Goal: Task Accomplishment & Management: Use online tool/utility

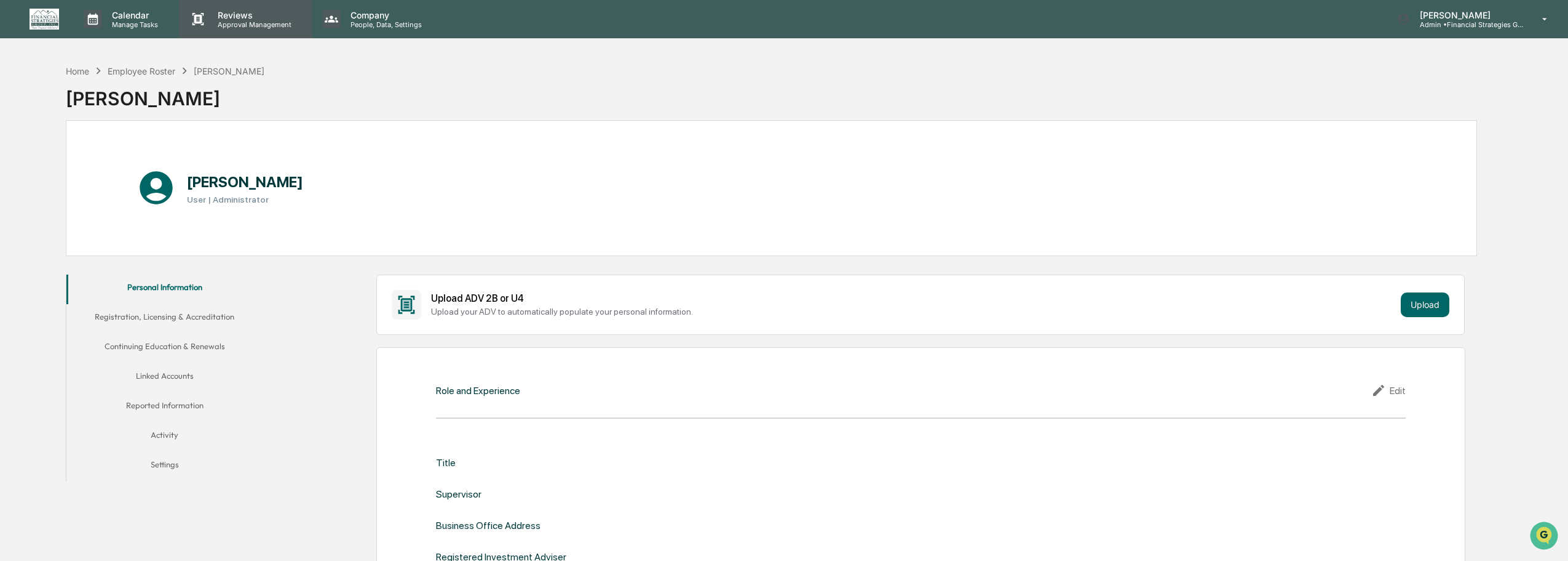
click at [260, 20] on p "Approval Management" at bounding box center [253, 24] width 90 height 9
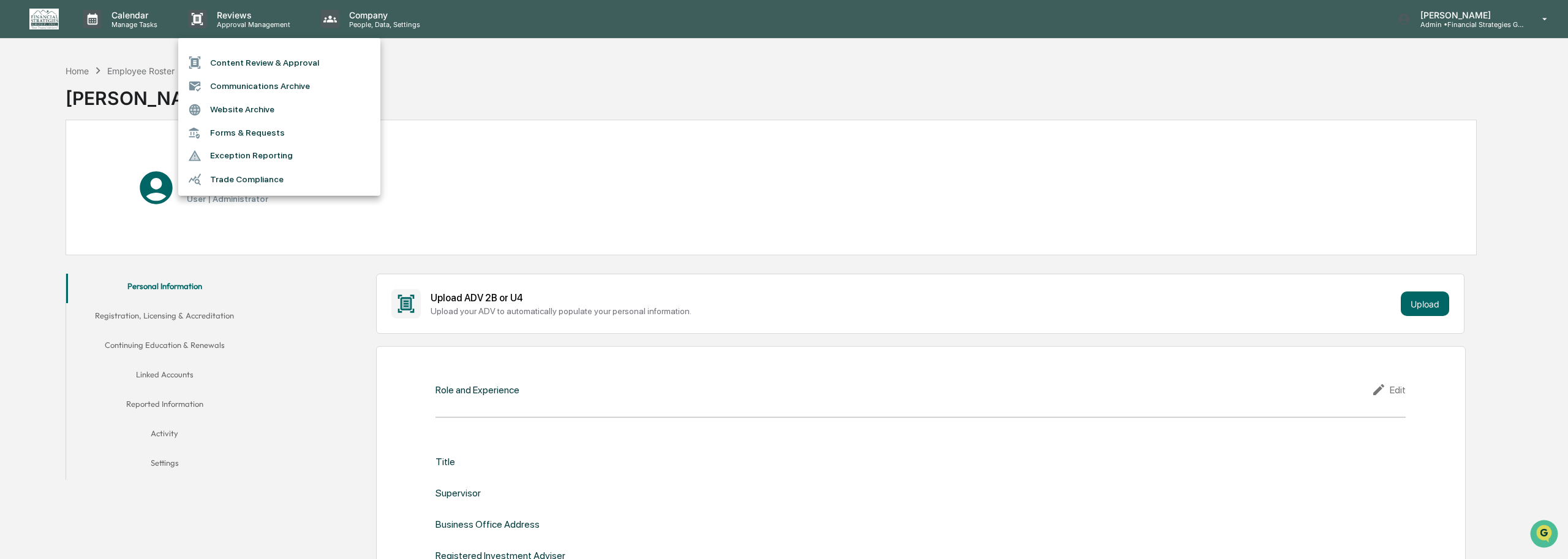
click at [250, 67] on li "Content Review & Approval" at bounding box center [279, 63] width 202 height 24
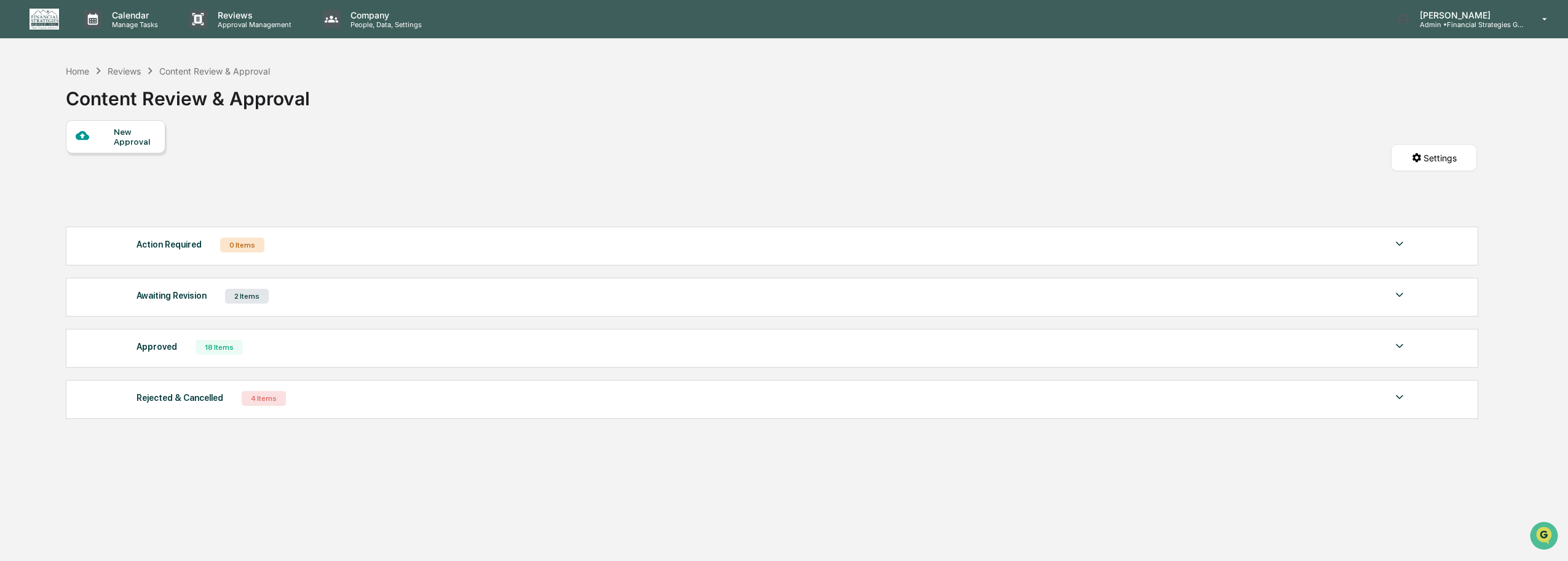
click at [283, 300] on div "Awaiting Revision 2 Items" at bounding box center [772, 295] width 1271 height 17
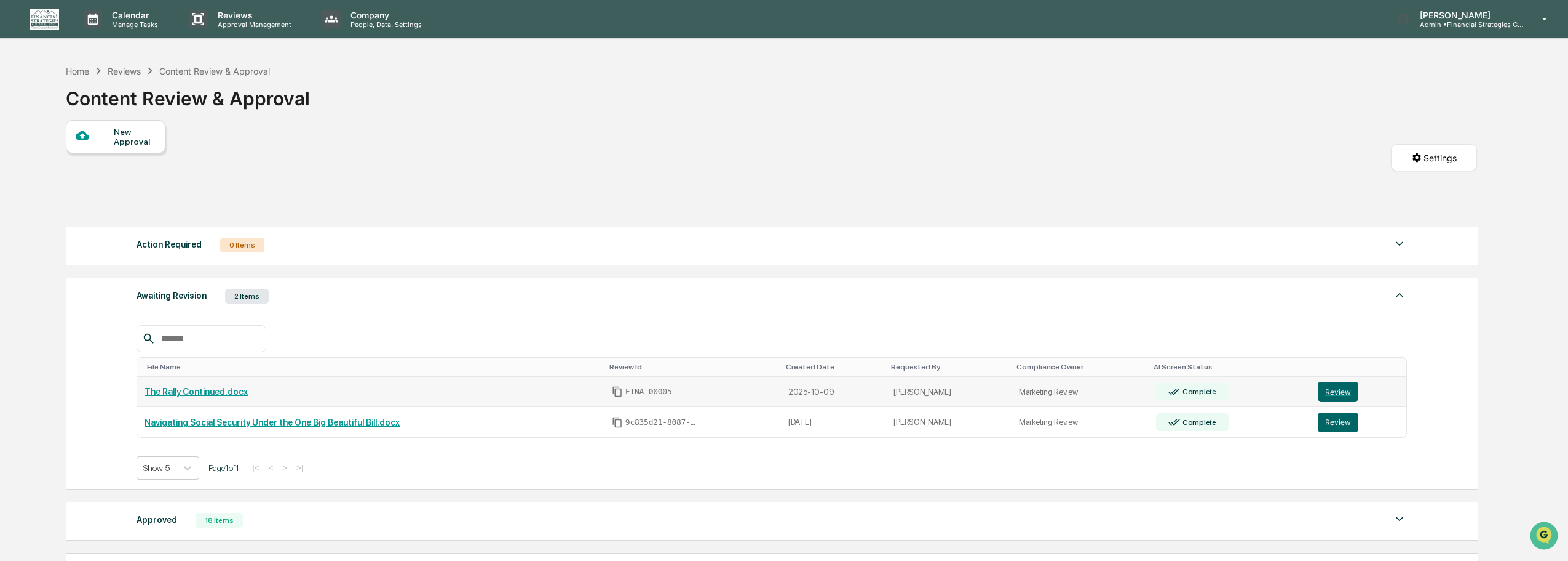
click at [207, 394] on link "The Rally Continued.docx" at bounding box center [196, 392] width 103 height 10
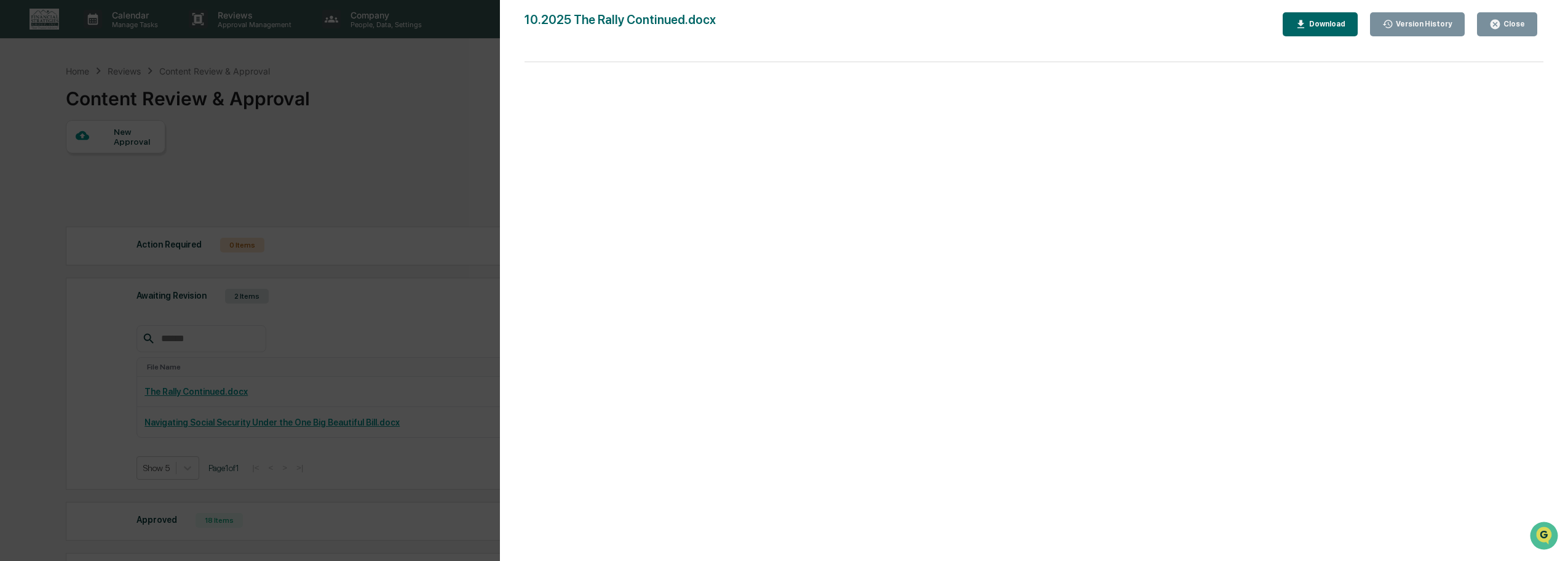
click at [1500, 21] on icon "button" at bounding box center [1495, 24] width 9 height 9
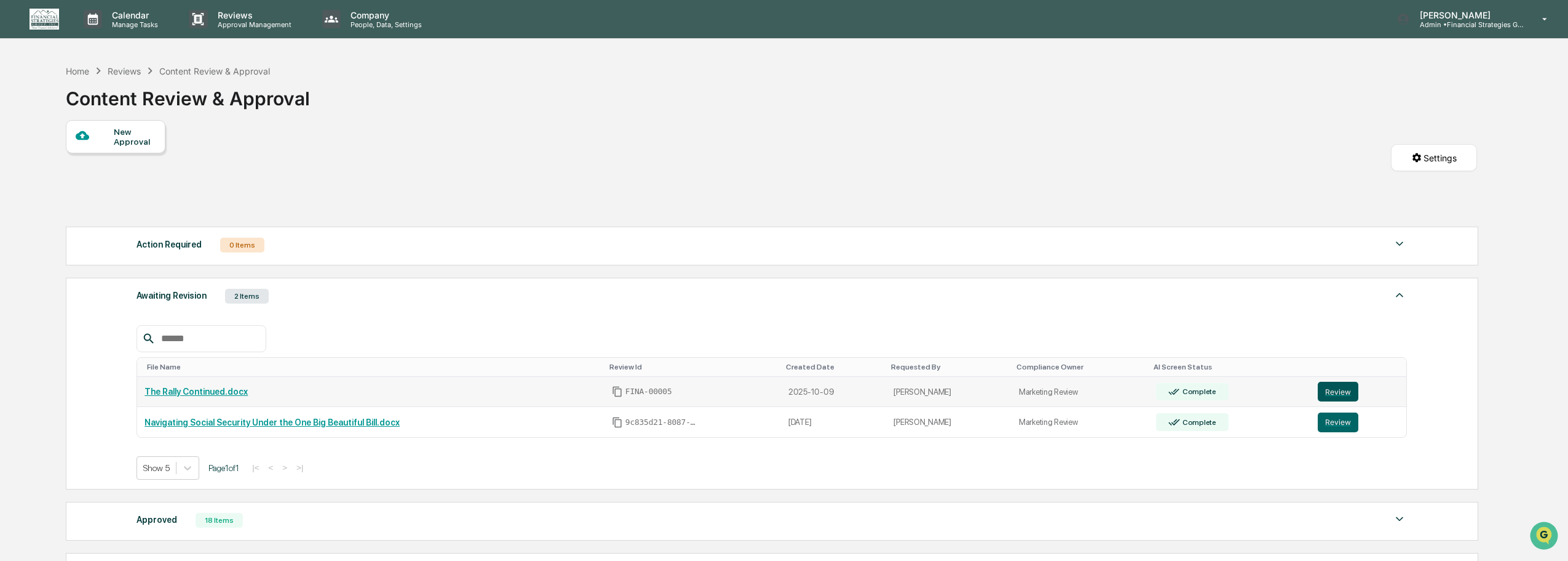
click at [1339, 395] on button "Review" at bounding box center [1337, 392] width 41 height 20
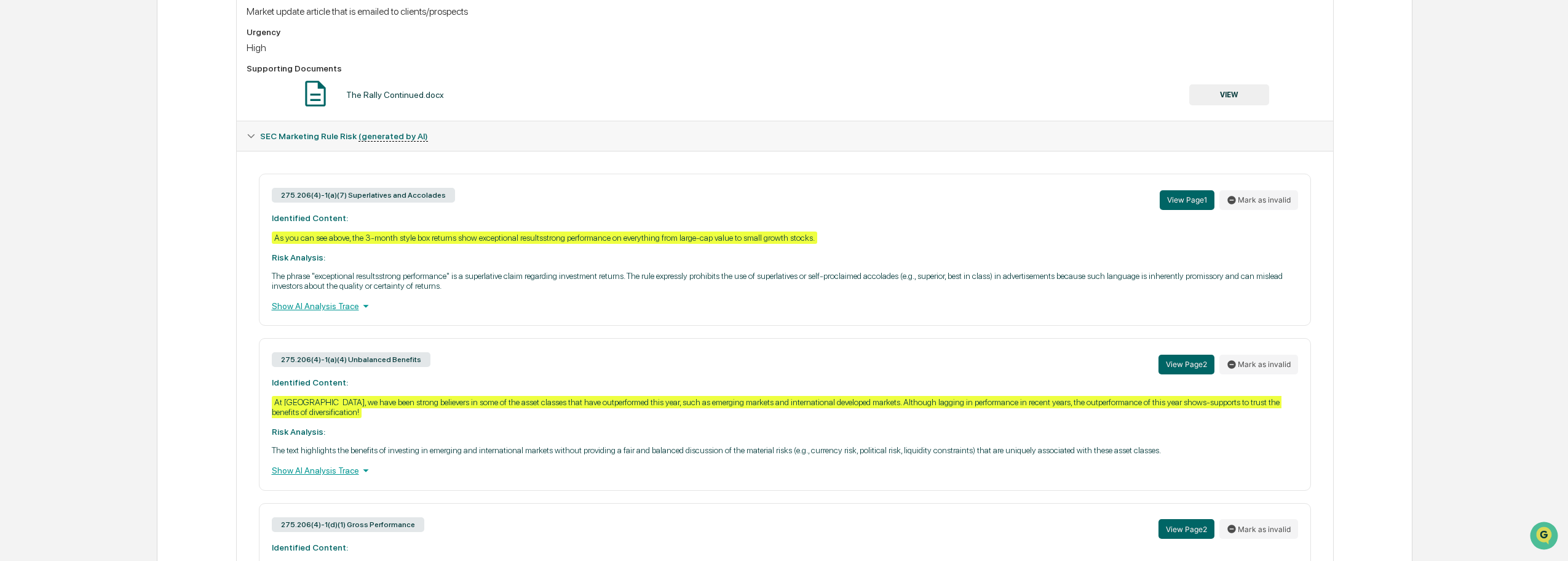
scroll to position [493, 0]
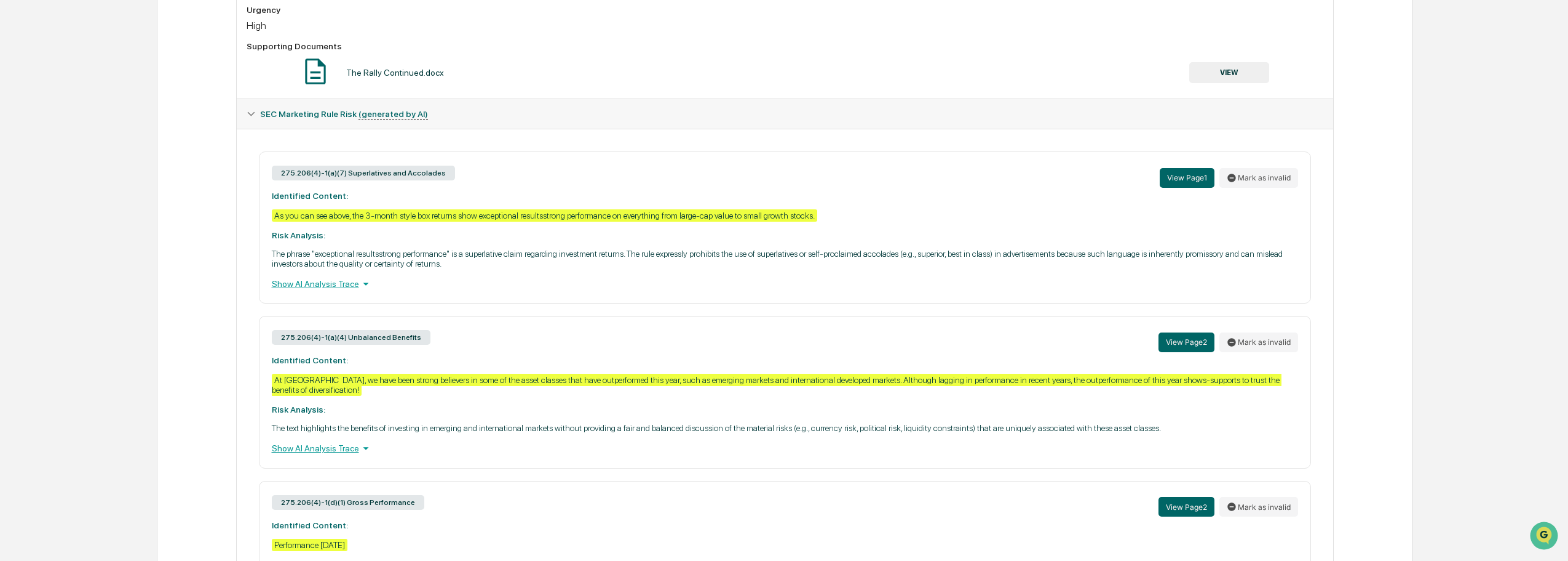
drag, startPoint x: 476, startPoint y: 398, endPoint x: 446, endPoint y: 408, distance: 31.6
click at [446, 408] on div "275.206(4)-1(a)(4) Unbalanced Benefits View Page 2 Mark as invalid Identified C…" at bounding box center [784, 391] width 1052 height 152
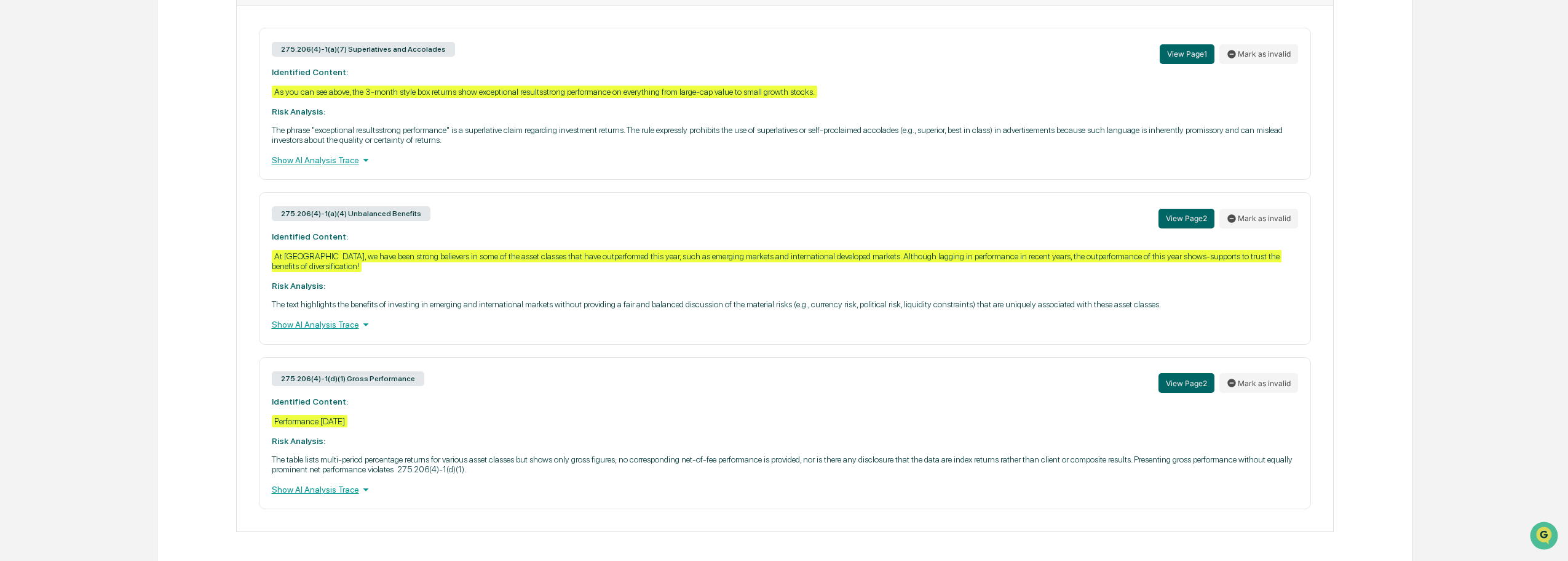
scroll to position [618, 0]
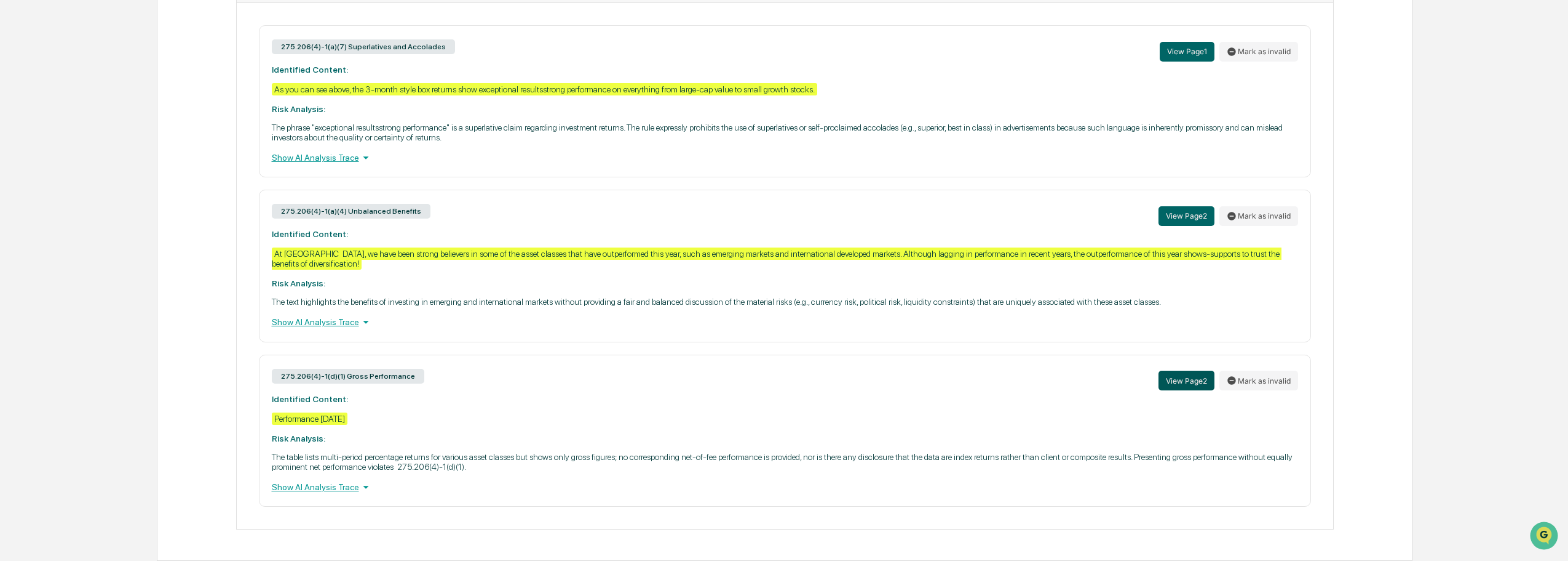
click at [1212, 378] on button "View Page 2" at bounding box center [1187, 381] width 55 height 20
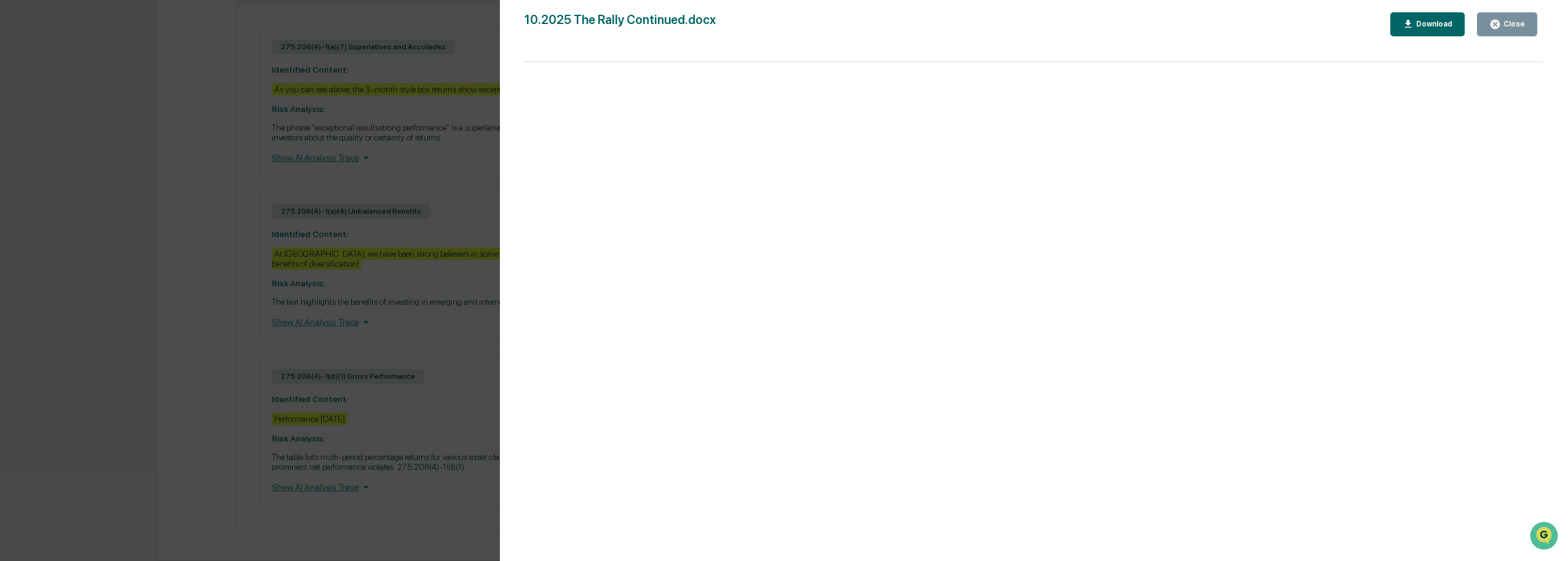
click at [386, 409] on div "Version History [DATE] 07:58 PM [PERSON_NAME] [DATE] 05:26 PM [PERSON_NAME] 10.…" at bounding box center [784, 280] width 1568 height 561
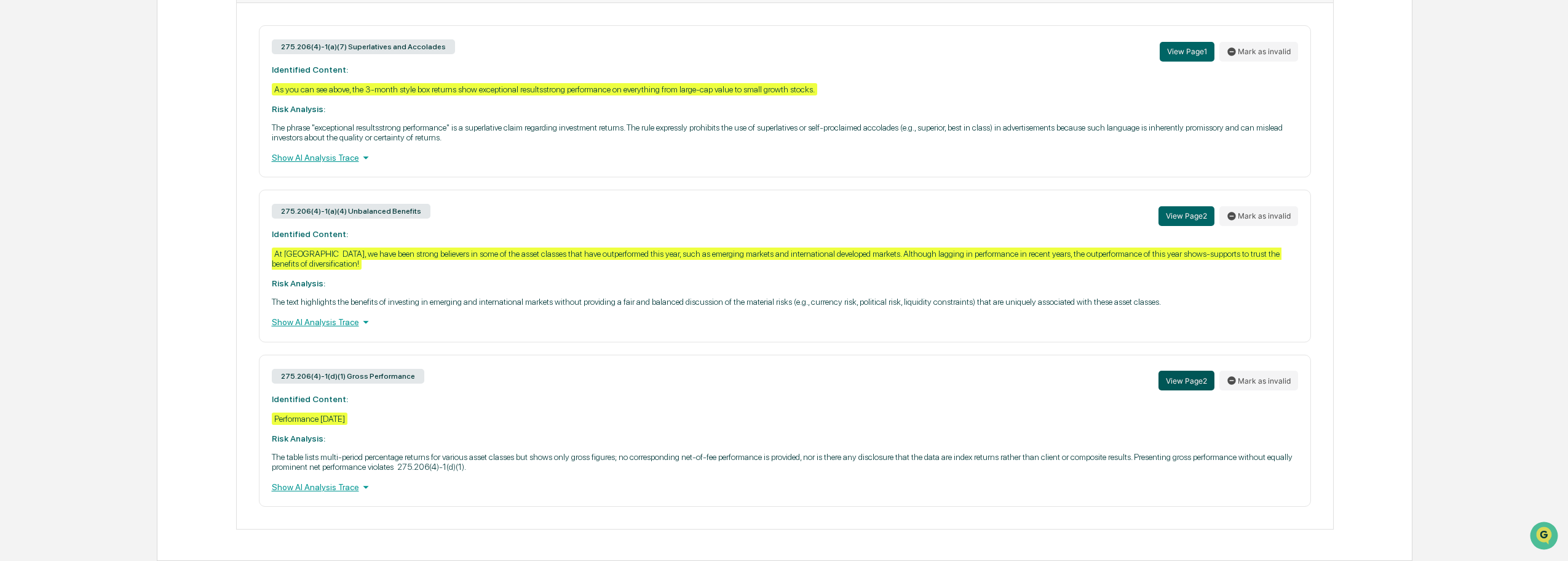
click at [1170, 381] on button "View Page 2" at bounding box center [1187, 381] width 55 height 20
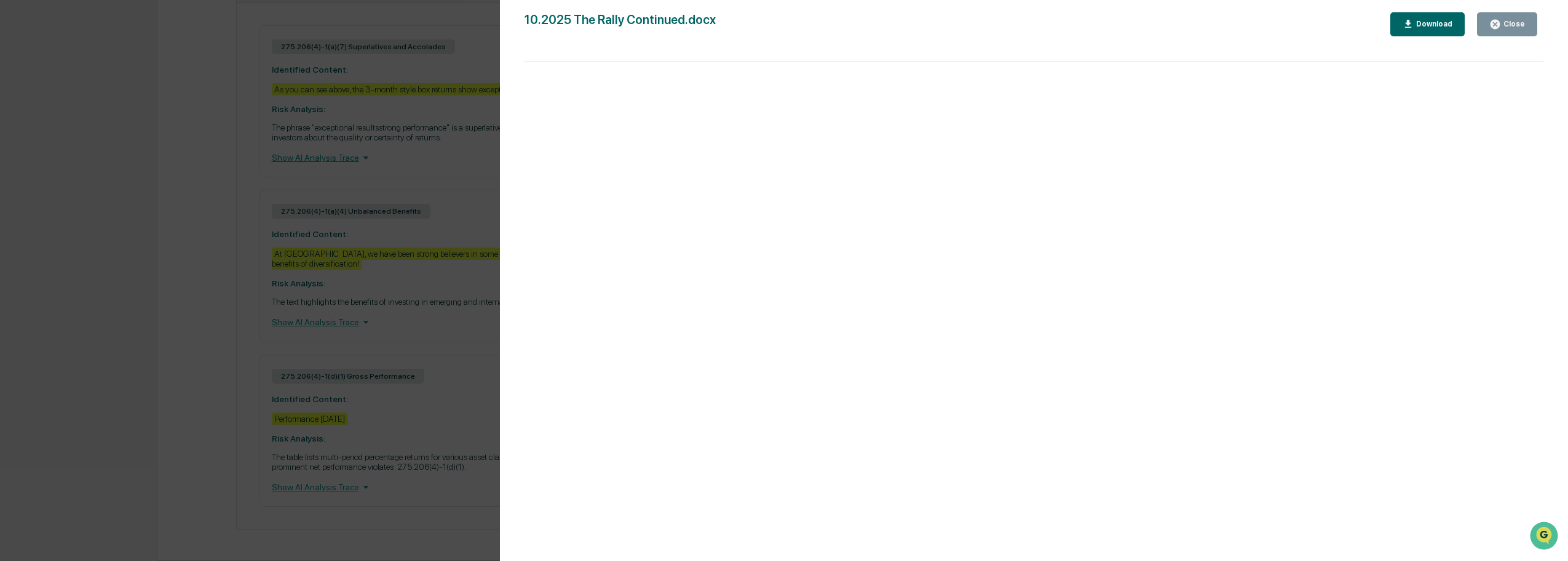
click at [1523, 27] on div "Close" at bounding box center [1514, 24] width 24 height 9
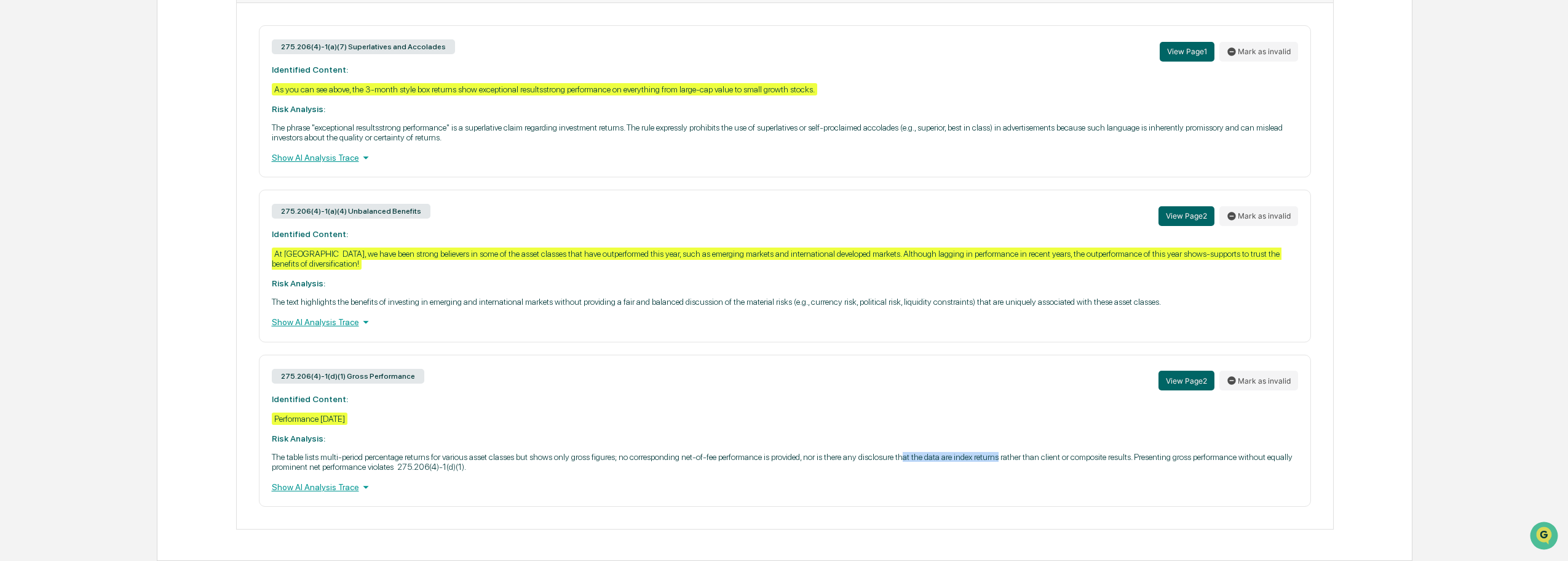
drag, startPoint x: 1008, startPoint y: 459, endPoint x: 912, endPoint y: 460, distance: 96.0
click at [912, 460] on p "The table lists multi-period percentage returns for various asset classes but s…" at bounding box center [784, 462] width 1026 height 20
click at [697, 396] on div "275.206(4)-1(d)(1) Gross Performance View Page 2 Mark as invalid Identified Con…" at bounding box center [784, 430] width 1052 height 152
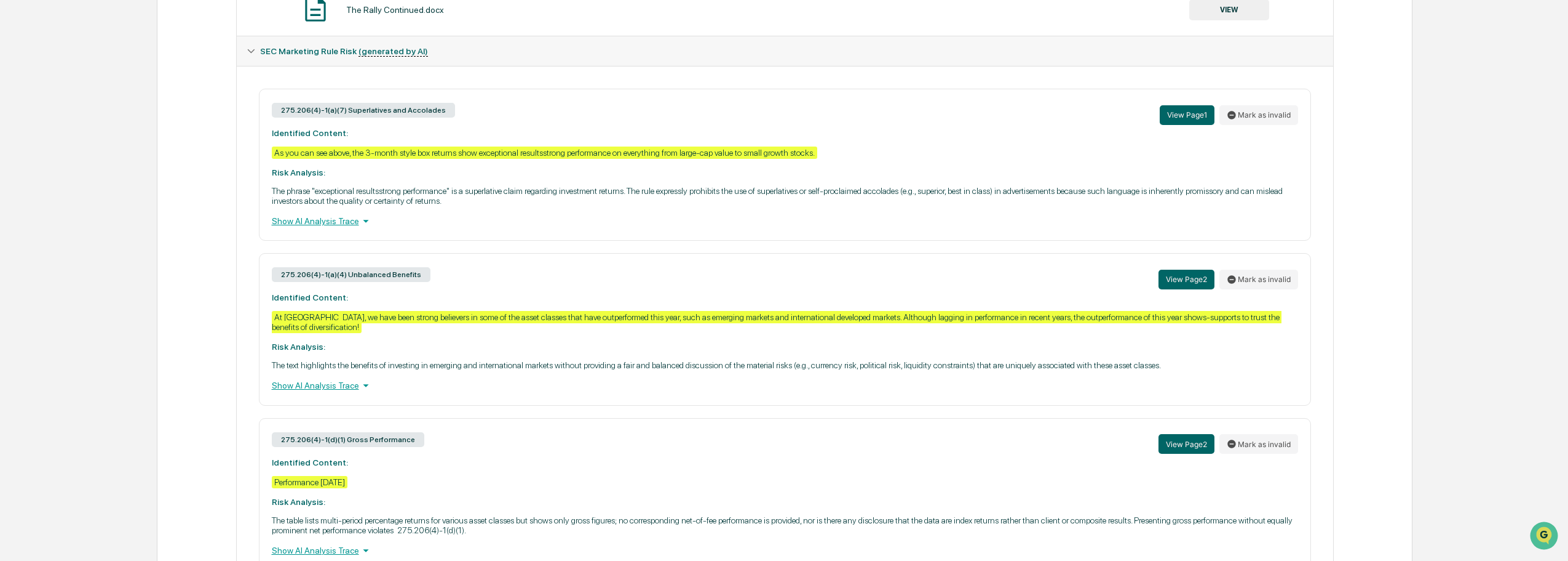
scroll to position [496, 0]
